Goal: Use online tool/utility: Utilize a website feature to perform a specific function

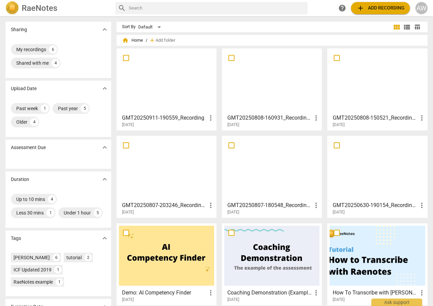
click at [177, 191] on div at bounding box center [166, 168] width 95 height 60
click at [273, 86] on div at bounding box center [271, 81] width 95 height 60
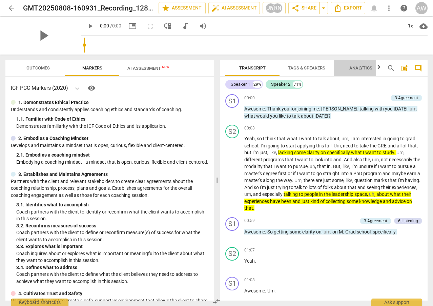
click at [364, 68] on span "Analytics" at bounding box center [360, 67] width 23 height 5
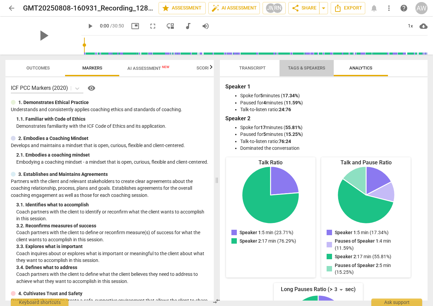
click at [313, 67] on span "Tags & Speakers" at bounding box center [306, 67] width 37 height 5
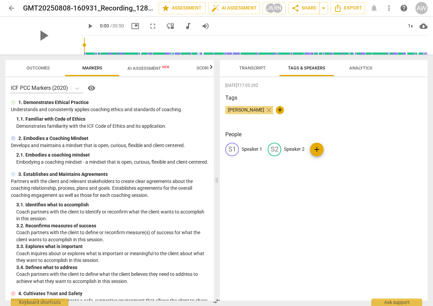
click at [252, 66] on span "Transcript" at bounding box center [252, 67] width 26 height 5
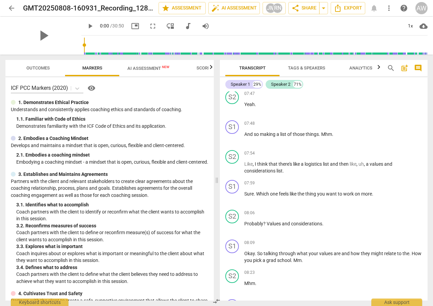
click at [144, 68] on span "AI Assessment New" at bounding box center [148, 68] width 42 height 5
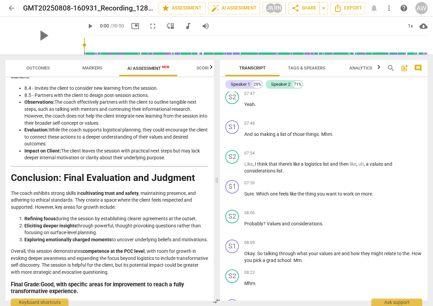
scroll to position [1030, 0]
click at [40, 70] on span "Outcomes" at bounding box center [37, 67] width 23 height 5
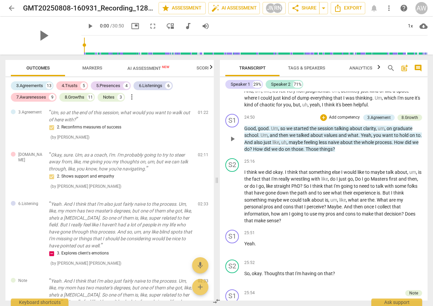
scroll to position [3623, 0]
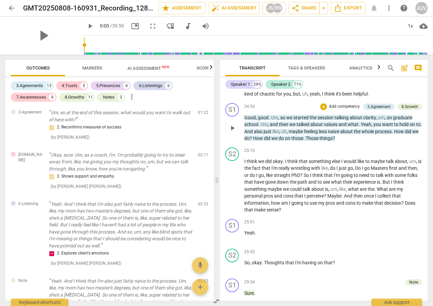
click at [265, 127] on span "Um" at bounding box center [263, 124] width 7 height 5
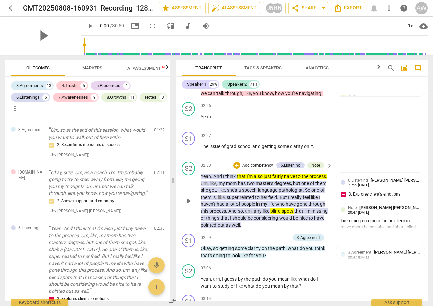
scroll to position [440, 0]
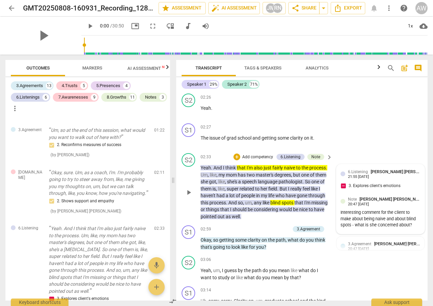
click at [392, 209] on div "Interesting comment for the client to make about being naive and about blind sp…" at bounding box center [380, 218] width 80 height 19
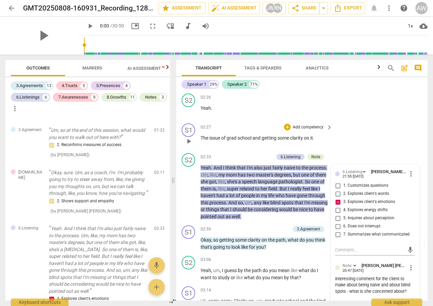
click at [381, 130] on div "S1 play_arrow pause 02:27 + Add competency keyboard_arrow_right The issue of gr…" at bounding box center [301, 136] width 251 height 30
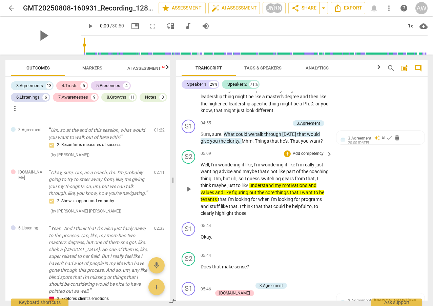
scroll to position [846, 0]
click at [305, 187] on span "motivations" at bounding box center [295, 184] width 26 height 5
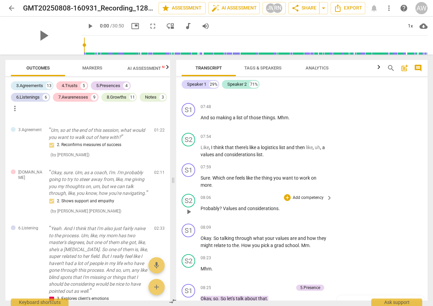
scroll to position [1388, 0]
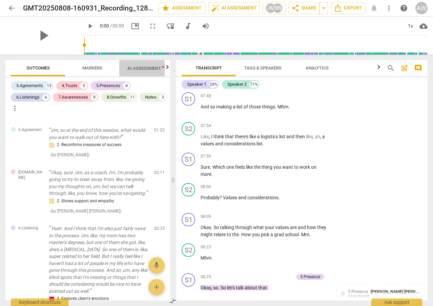
click at [150, 68] on span "AI Assessment New" at bounding box center [148, 68] width 42 height 5
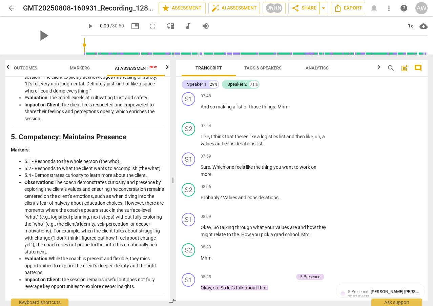
scroll to position [745, 0]
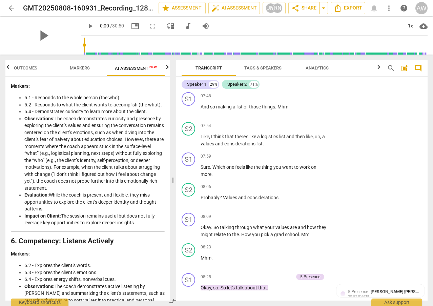
drag, startPoint x: 424, startPoint y: 148, endPoint x: 427, endPoint y: 153, distance: 5.6
click at [427, 153] on div "Transcript Tags & Speakers Analytics search post_add comment Speaker 1 29% Spea…" at bounding box center [302, 180] width 259 height 251
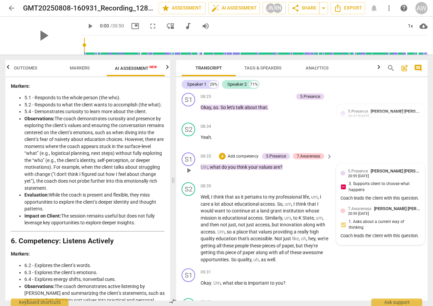
click at [387, 168] on span "[PERSON_NAME] [PERSON_NAME]" at bounding box center [403, 170] width 66 height 5
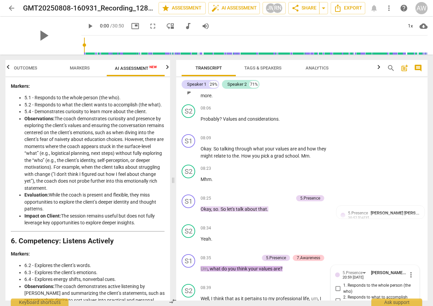
scroll to position [1501, 0]
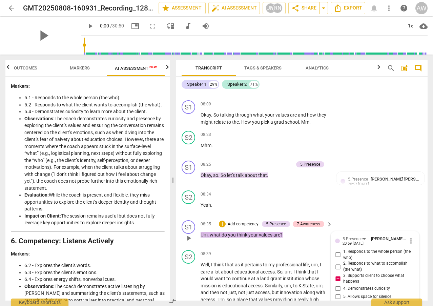
click at [309, 231] on p "Um , what do you think your values are ?" at bounding box center [264, 234] width 128 height 7
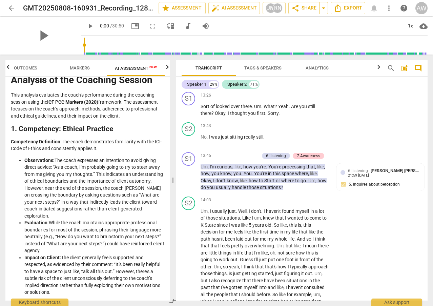
scroll to position [34, 0]
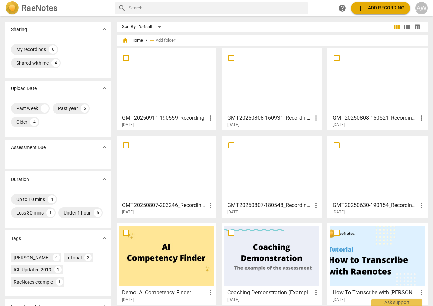
click at [165, 78] on div at bounding box center [166, 81] width 95 height 60
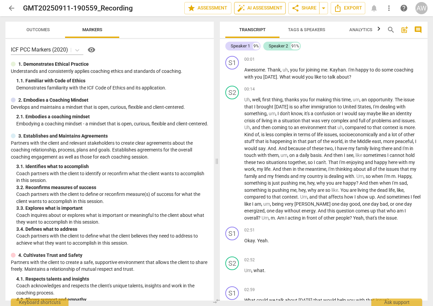
click at [266, 7] on span "auto_fix_high AI Assessment" at bounding box center [259, 8] width 45 height 8
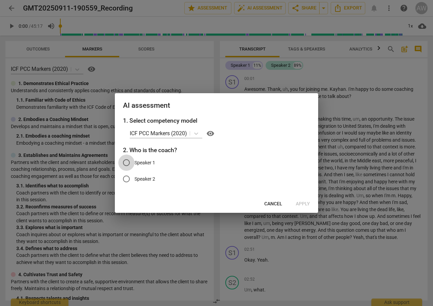
click at [125, 161] on input "Speaker 1" at bounding box center [126, 162] width 16 height 16
radio input "true"
drag, startPoint x: 232, startPoint y: 103, endPoint x: 177, endPoint y: 110, distance: 54.6
click at [176, 110] on div "AI assessment" at bounding box center [216, 104] width 203 height 23
click at [300, 201] on span "Apply" at bounding box center [303, 203] width 14 height 7
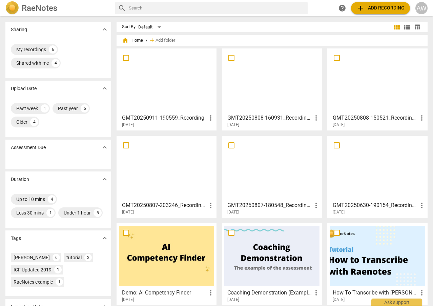
click at [263, 85] on div at bounding box center [271, 81] width 95 height 60
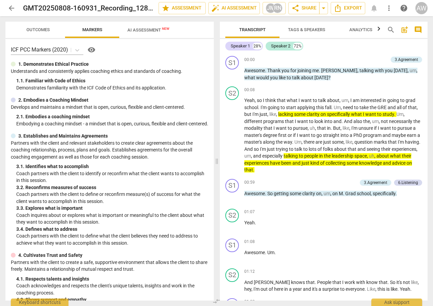
click at [432, 0] on html "arrow_back GMT20250808-160931_Recording_1280x720 edit star Assessment auto_fix_…" at bounding box center [216, 0] width 433 height 0
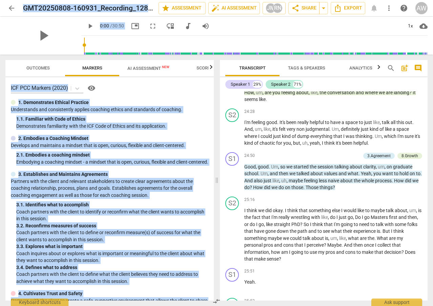
click at [120, 88] on div "ICF PCC Markers (2020) visibility" at bounding box center [109, 88] width 197 height 11
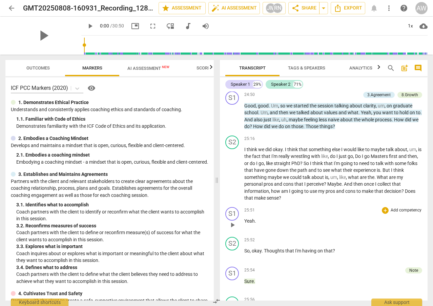
scroll to position [3675, 0]
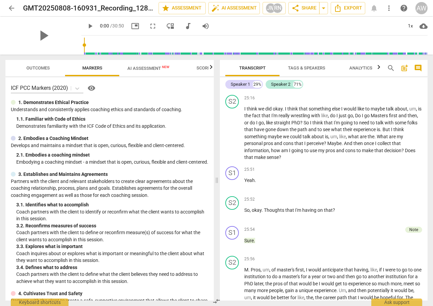
click at [140, 65] on span "AI Assessment New" at bounding box center [148, 68] width 58 height 10
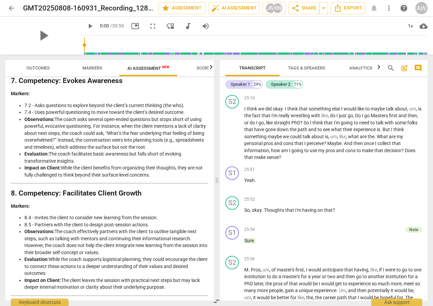
scroll to position [1030, 0]
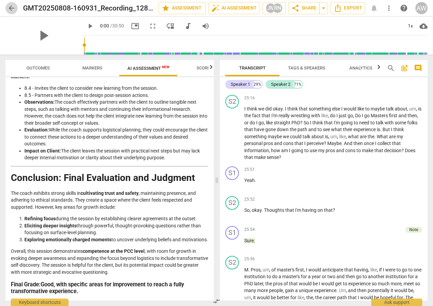
click at [12, 6] on span "arrow_back" at bounding box center [11, 8] width 8 height 8
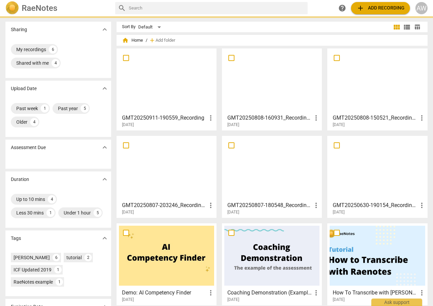
click at [175, 85] on div at bounding box center [166, 81] width 95 height 60
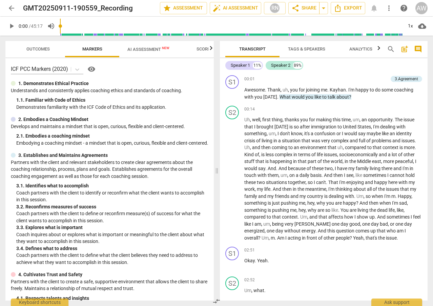
click at [151, 48] on span "AI Assessment New" at bounding box center [148, 49] width 42 height 5
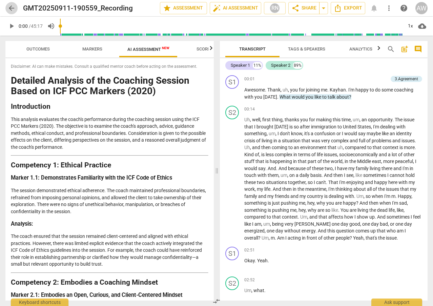
click at [10, 6] on span "arrow_back" at bounding box center [11, 8] width 8 height 8
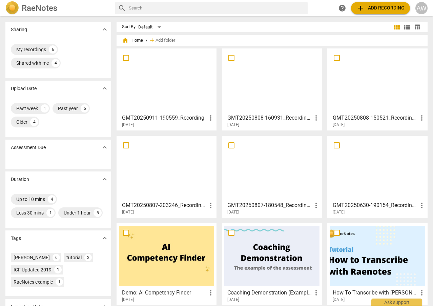
click at [354, 86] on div at bounding box center [376, 81] width 95 height 60
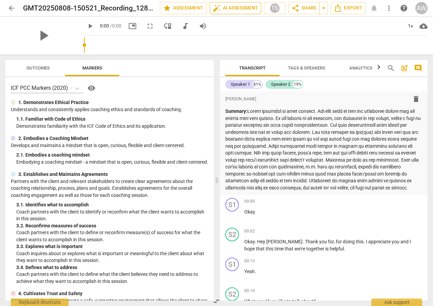
click at [236, 6] on span "auto_fix_high AI Assessment" at bounding box center [235, 8] width 45 height 8
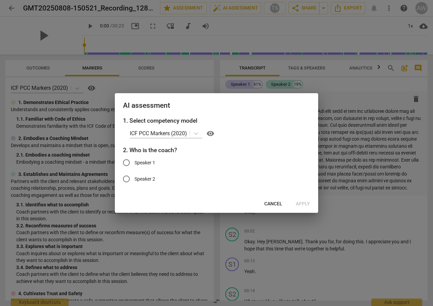
click at [127, 178] on input "Speaker 2" at bounding box center [126, 179] width 16 height 16
radio input "true"
click at [267, 203] on span "Cancel" at bounding box center [273, 203] width 18 height 7
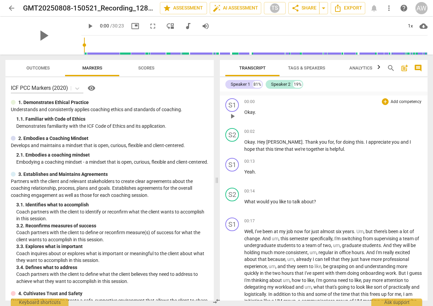
scroll to position [135, 0]
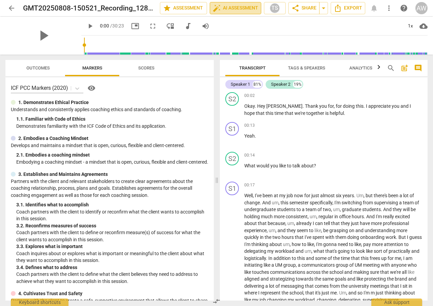
click at [230, 5] on span "auto_fix_high AI Assessment" at bounding box center [235, 8] width 45 height 8
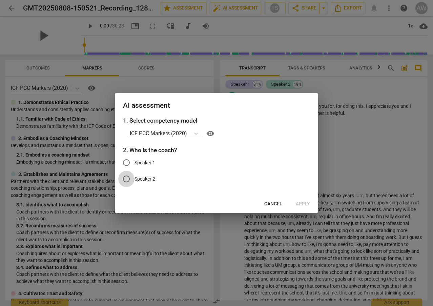
click at [127, 177] on input "Speaker 2" at bounding box center [126, 179] width 16 height 16
radio input "true"
click at [299, 201] on span "Apply" at bounding box center [303, 203] width 14 height 7
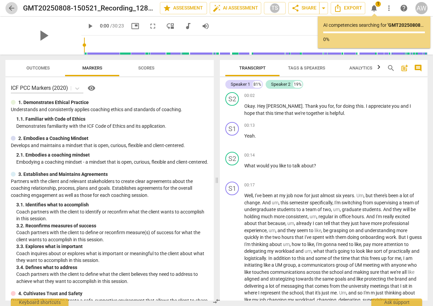
click at [10, 8] on span "arrow_back" at bounding box center [11, 8] width 8 height 8
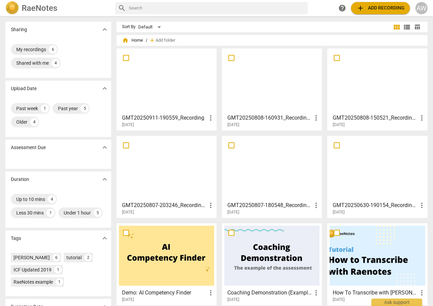
click at [371, 89] on div at bounding box center [376, 81] width 95 height 60
click at [156, 77] on div at bounding box center [166, 81] width 95 height 60
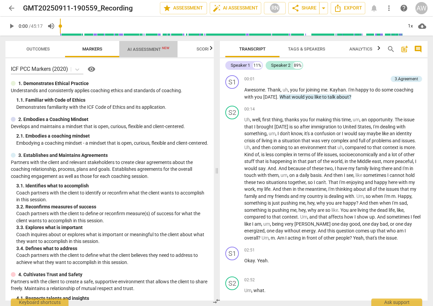
click at [149, 48] on span "AI Assessment New" at bounding box center [148, 49] width 42 height 5
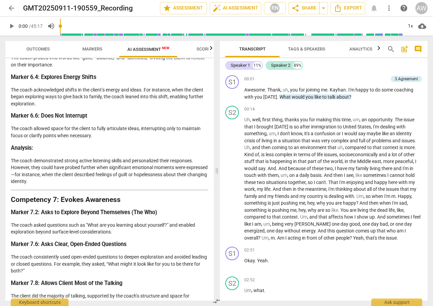
scroll to position [859, 0]
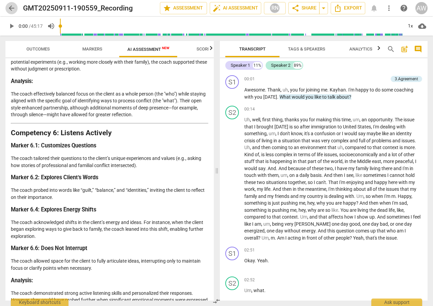
click at [8, 7] on span "arrow_back" at bounding box center [11, 8] width 8 height 8
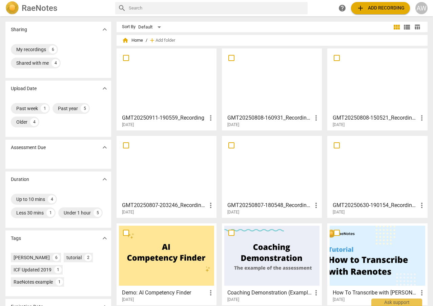
click at [390, 86] on div at bounding box center [376, 81] width 95 height 60
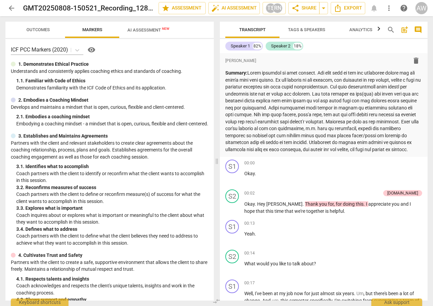
click at [137, 32] on span "AI Assessment New" at bounding box center [148, 29] width 42 height 5
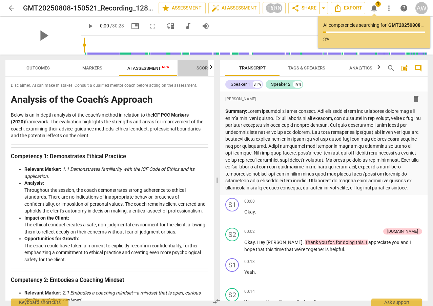
click at [207, 67] on span "Scores" at bounding box center [204, 67] width 16 height 5
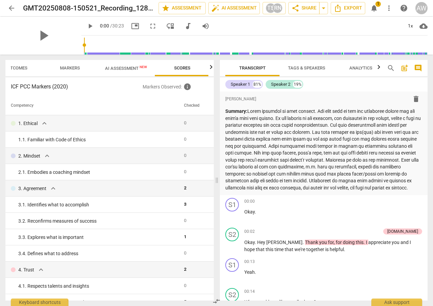
scroll to position [0, 23]
click at [114, 67] on span "AI Assessment New" at bounding box center [125, 68] width 42 height 5
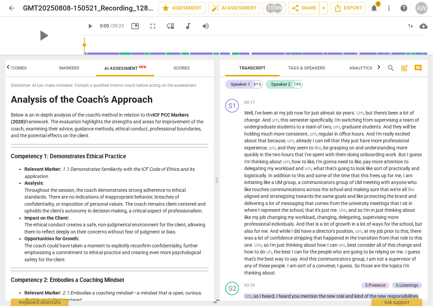
scroll to position [34, 0]
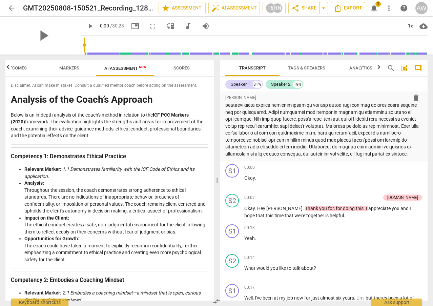
click at [14, 7] on span "arrow_back" at bounding box center [11, 8] width 8 height 8
